Goal: Task Accomplishment & Management: Manage account settings

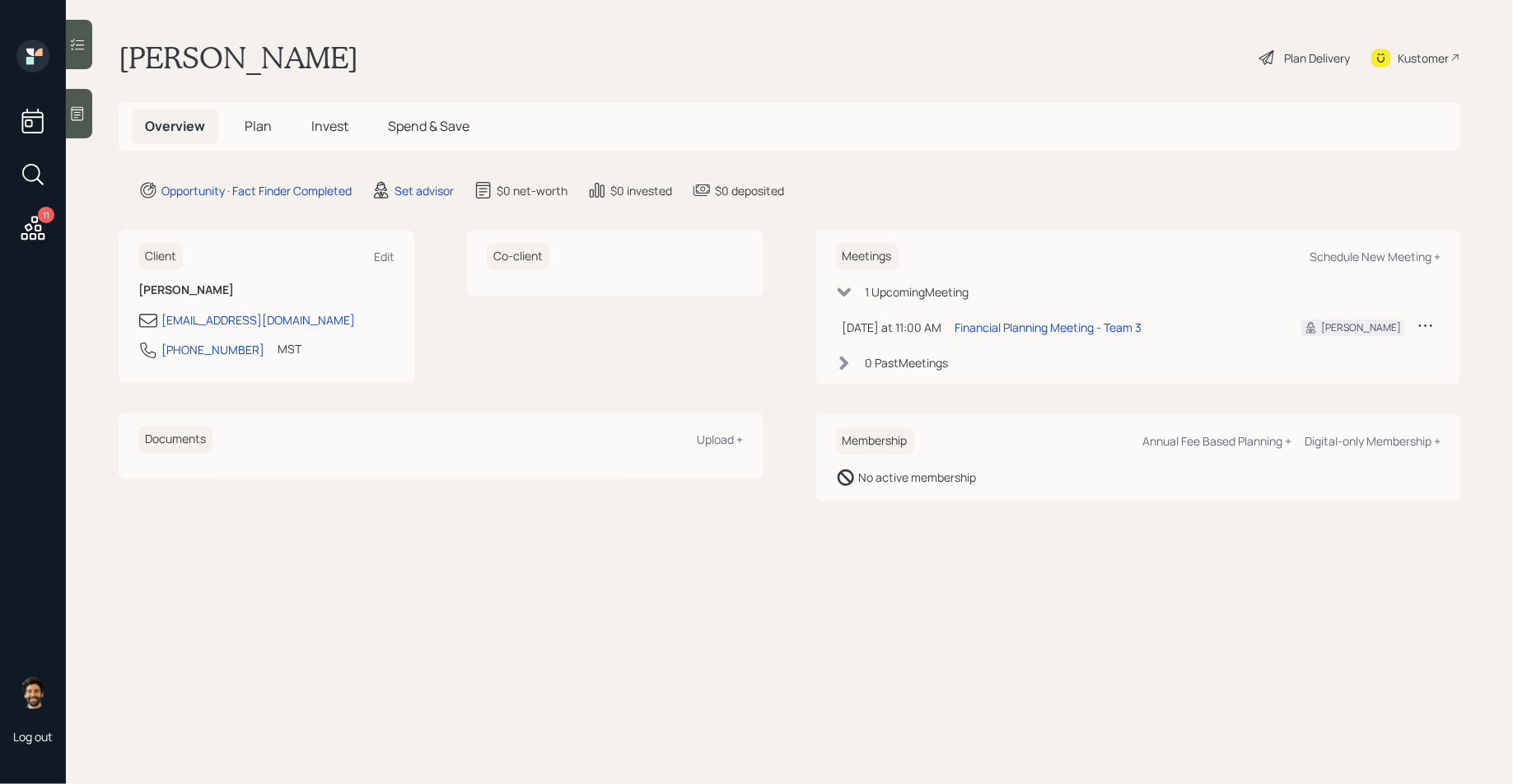
click at [1429, 317] on icon at bounding box center [1425, 325] width 17 height 17
click at [1321, 374] on div "Cancel" at bounding box center [1374, 373] width 118 height 16
